Goal: Task Accomplishment & Management: Manage account settings

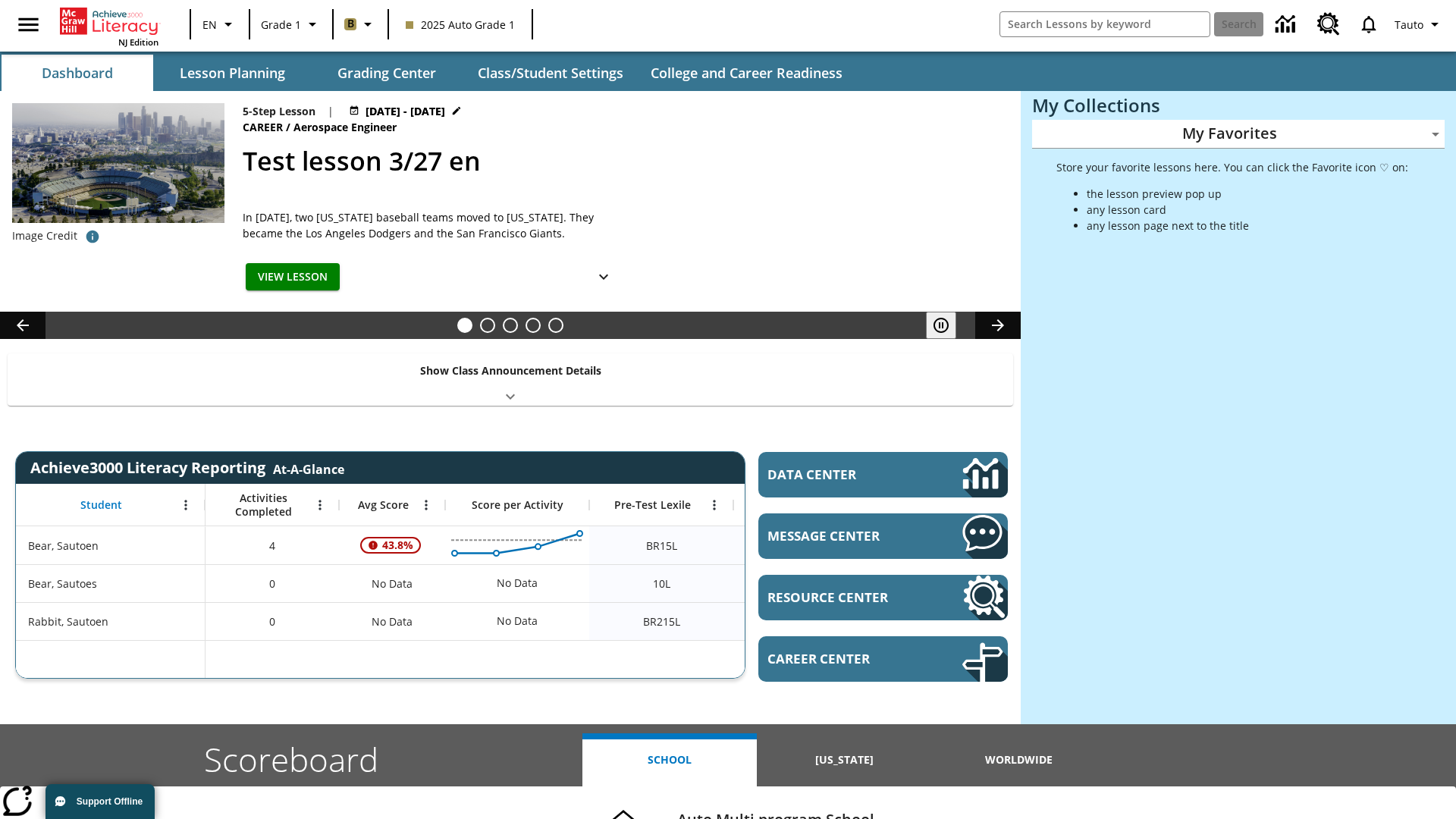
click at [1238, 134] on body "Skip to main content NJ Edition EN Grade 1 B 2025 Auto Grade 1 Search Tauto Das…" at bounding box center [728, 604] width 1456 height 1208
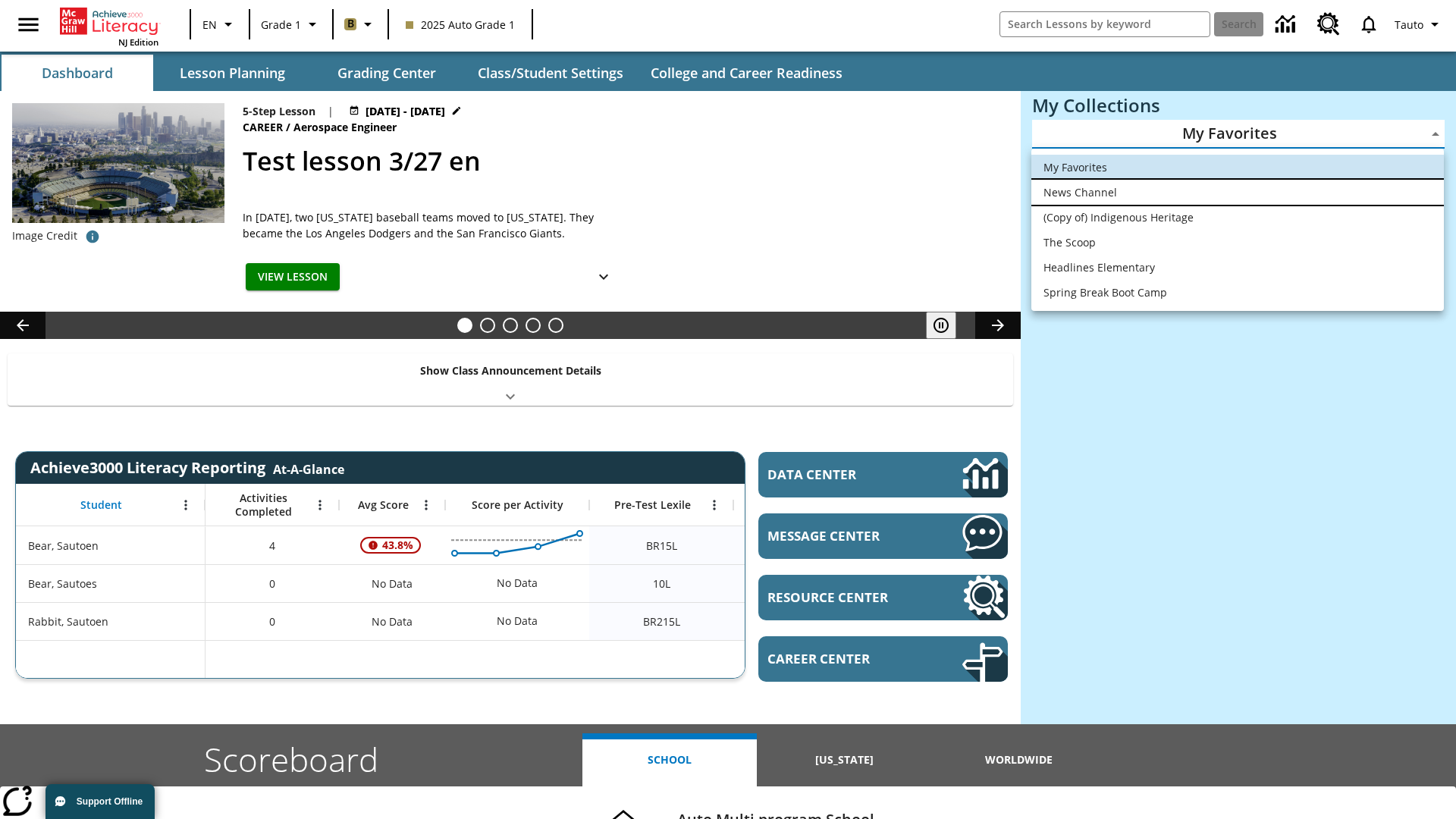
click at [1237, 192] on li "News Channel" at bounding box center [1237, 192] width 413 height 25
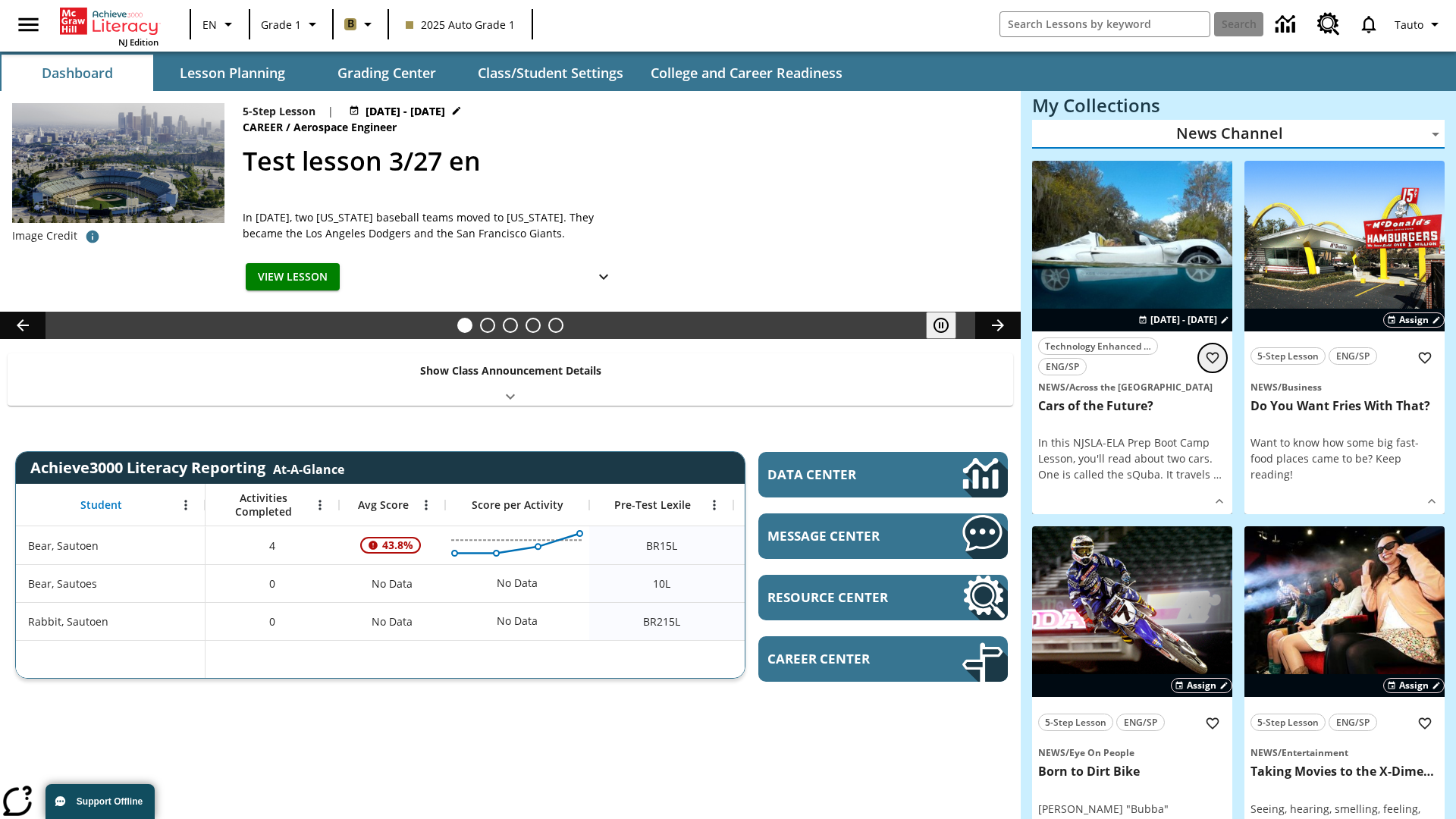
click at [1212, 357] on icon "Add to Favorites" at bounding box center [1212, 357] width 15 height 15
click at [1238, 134] on body "Skip to main content NJ Edition EN Grade 1 B 2025 Auto Grade 1 Search 0 Tauto D…" at bounding box center [728, 809] width 1456 height 1620
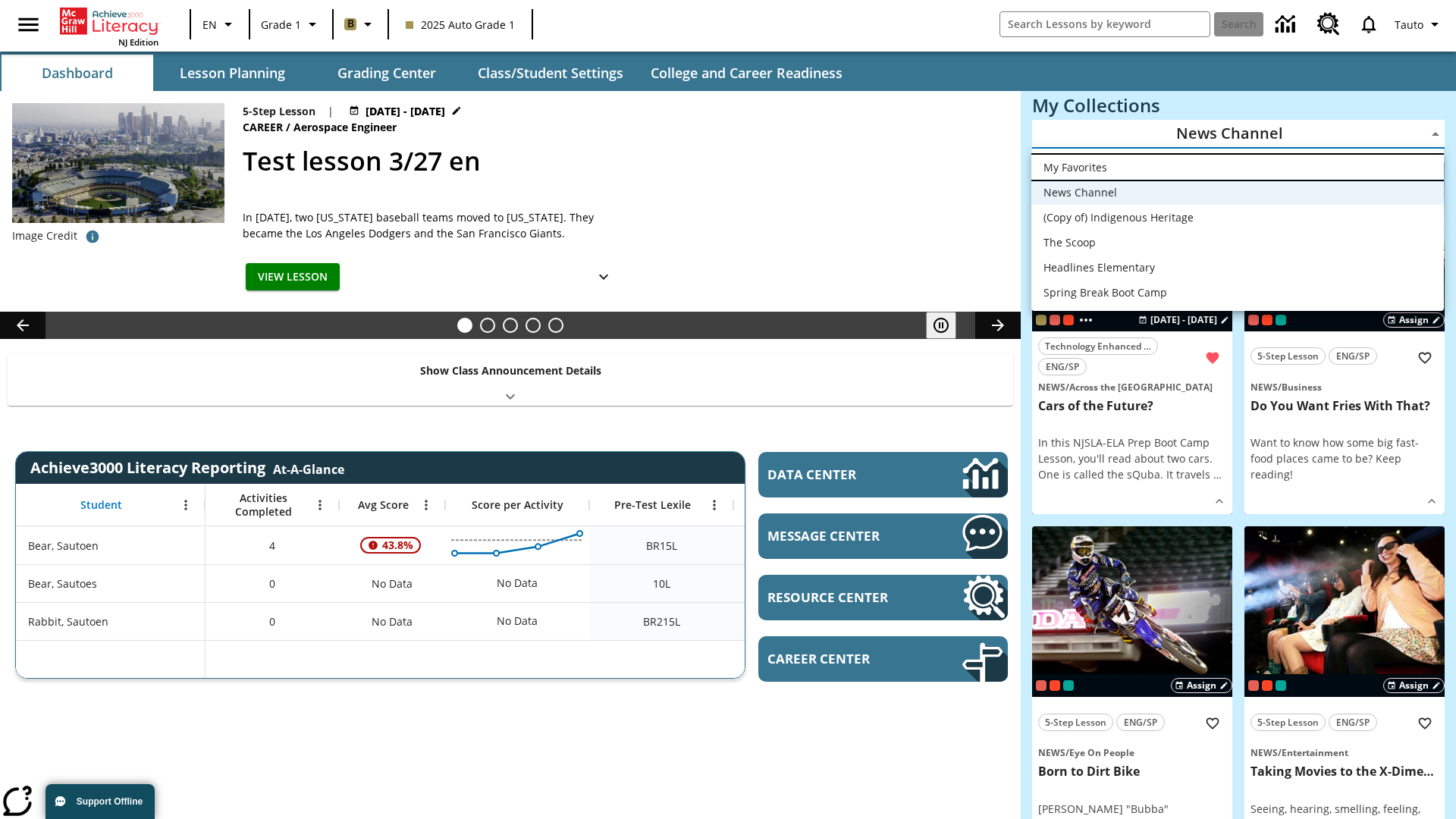
click at [1237, 167] on li "My Favorites" at bounding box center [1237, 167] width 413 height 25
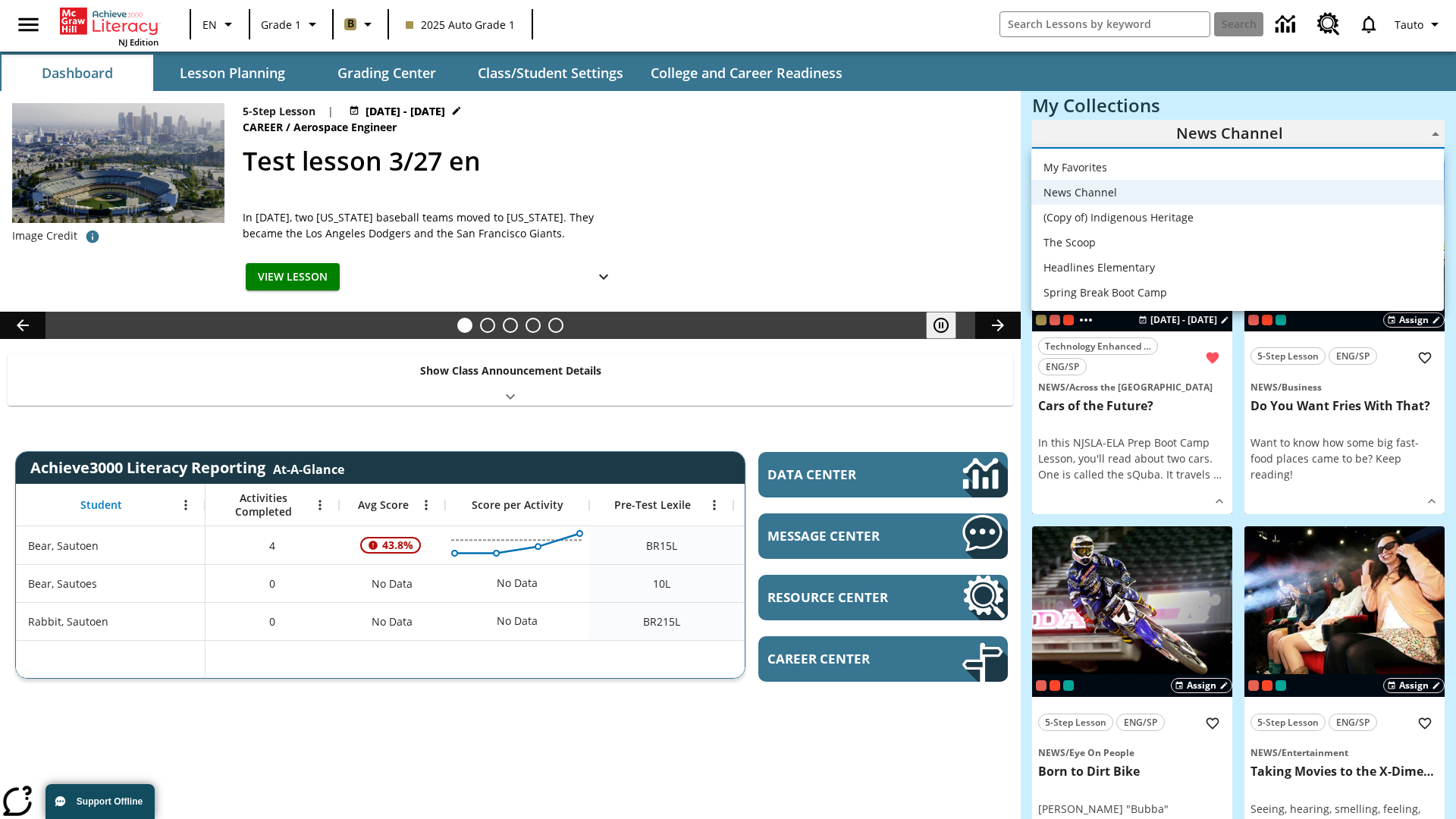
type input "-1"
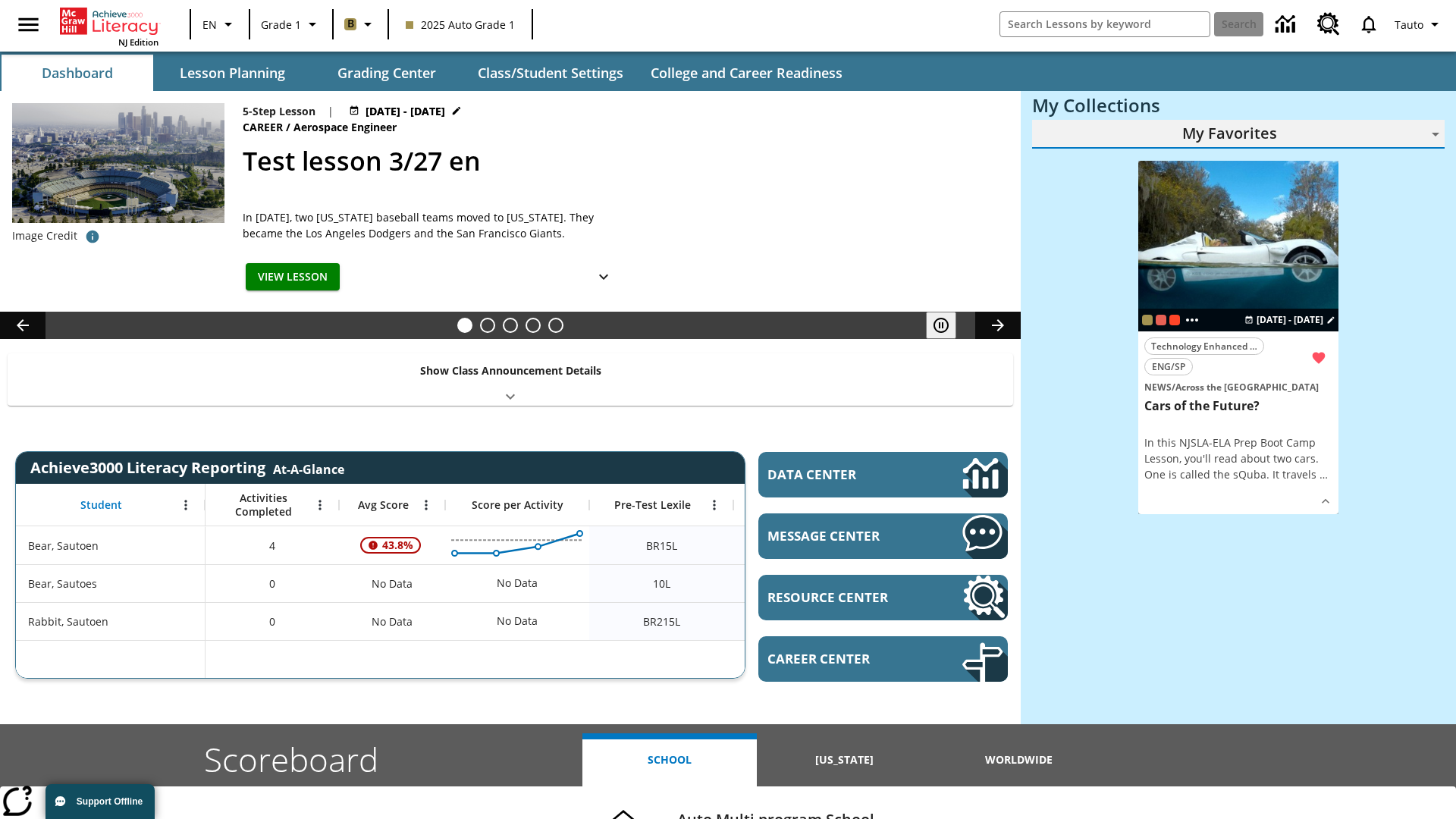
scroll to position [19, 0]
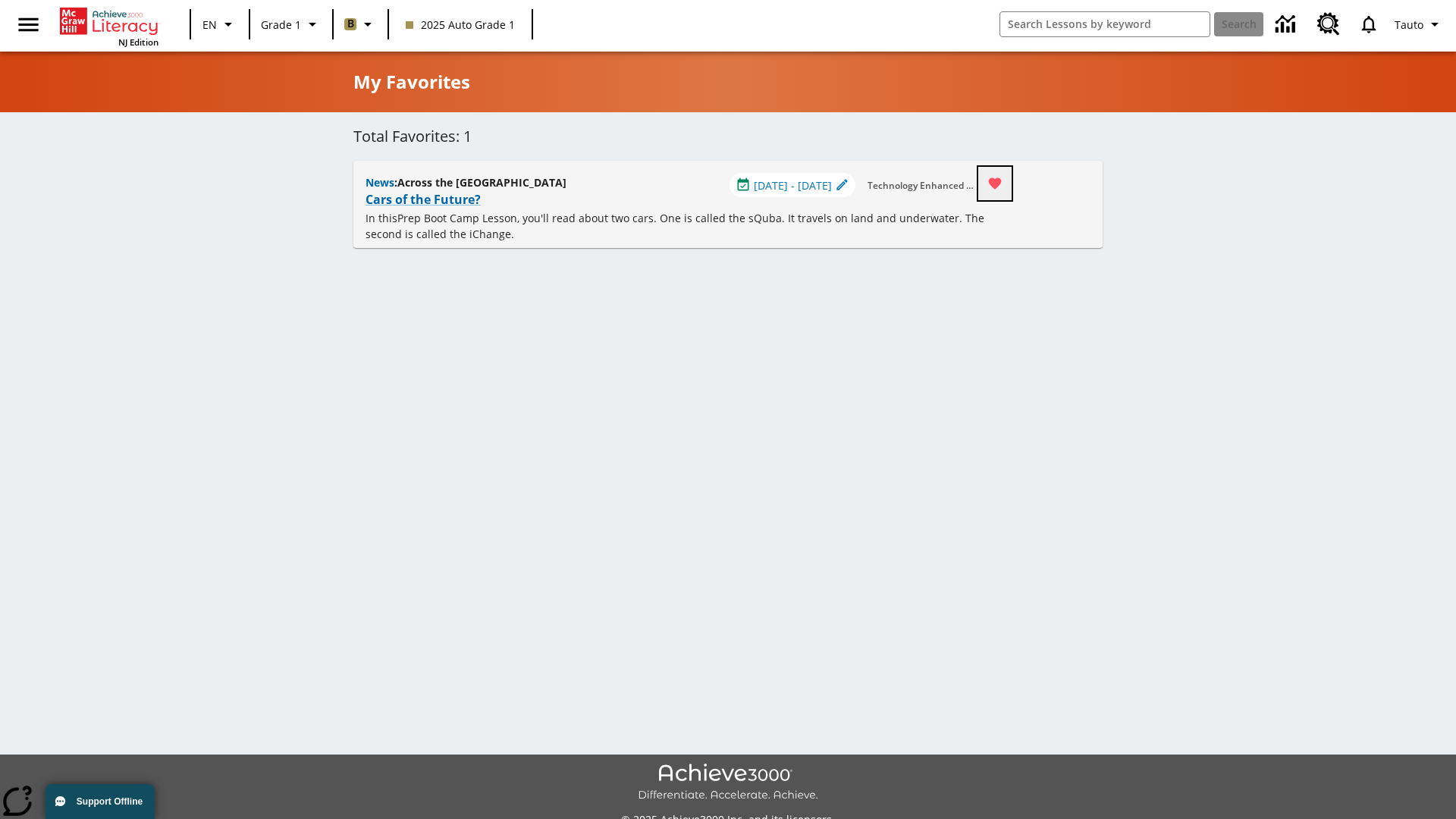
click at [1002, 184] on icon "Remove from Favorites" at bounding box center [995, 184] width 13 height 11
